Goal: Find specific page/section

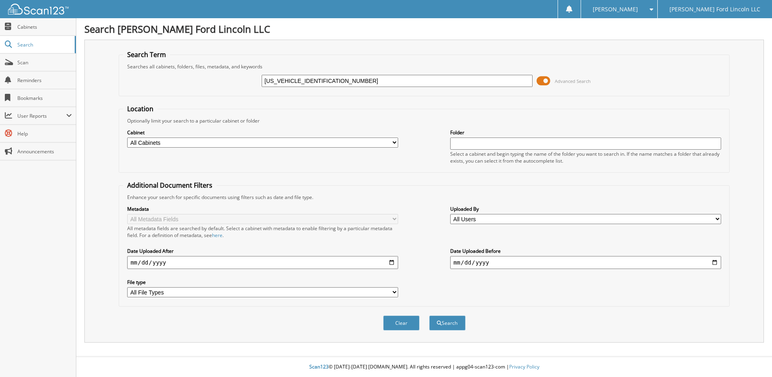
type input "1FM5K8LCXMGC27113"
click at [429, 315] on button "Search" at bounding box center [447, 322] width 36 height 15
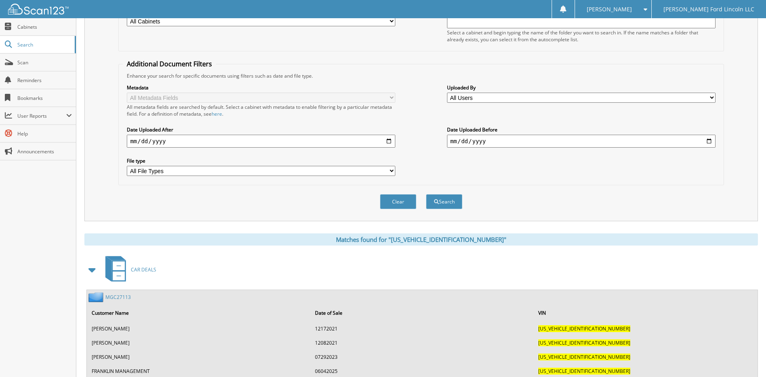
scroll to position [164, 0]
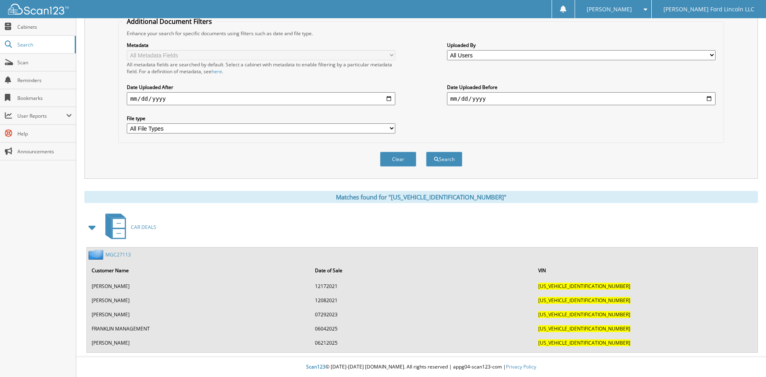
click at [329, 341] on td "06212025" at bounding box center [422, 342] width 223 height 13
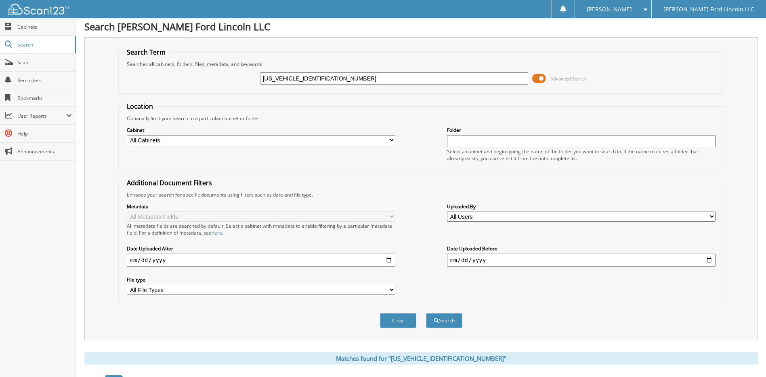
scroll to position [0, 0]
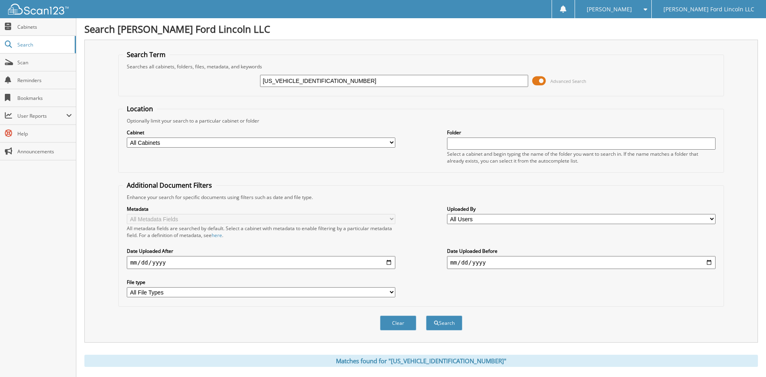
drag, startPoint x: 293, startPoint y: 79, endPoint x: 247, endPoint y: 86, distance: 46.7
click at [247, 86] on div "[US_VEHICLE_IDENTIFICATION_NUMBER] Advanced Search" at bounding box center [421, 81] width 597 height 22
type input "MGC27113"
click at [426, 315] on button "Search" at bounding box center [444, 322] width 36 height 15
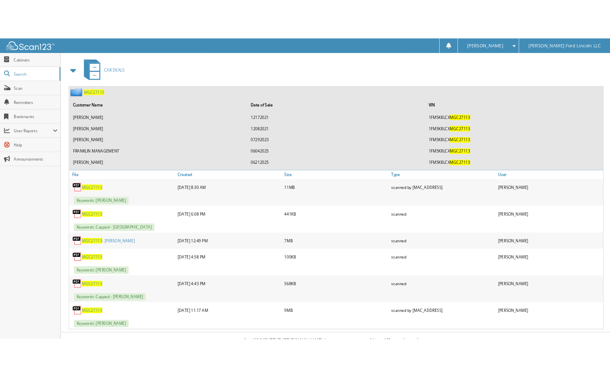
scroll to position [363, 0]
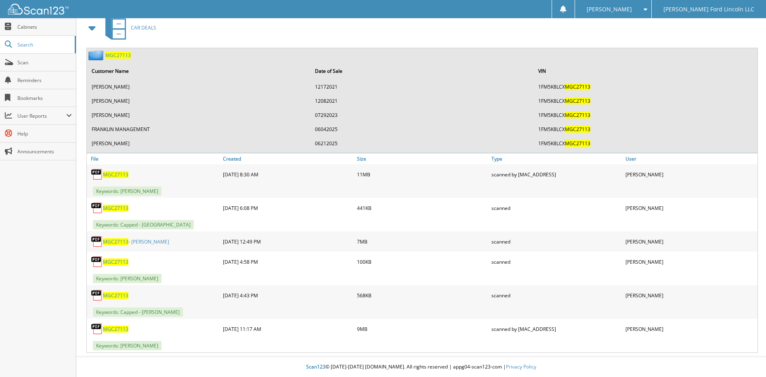
click at [112, 242] on span "MGC27113" at bounding box center [115, 241] width 25 height 7
